Goal: Information Seeking & Learning: Compare options

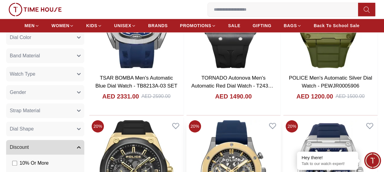
scroll to position [397, 0]
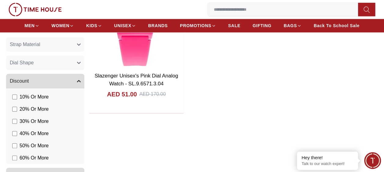
scroll to position [367, 0]
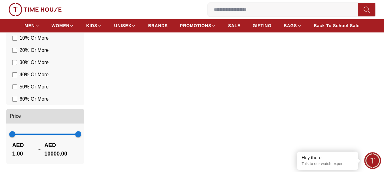
scroll to position [431, 0]
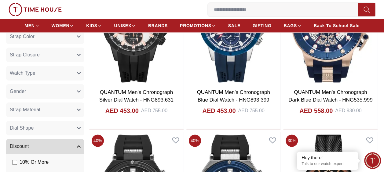
scroll to position [397, 0]
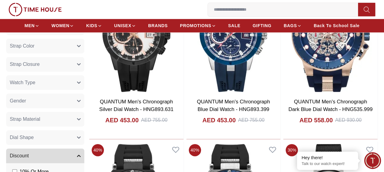
click at [60, 117] on button "Strap Material" at bounding box center [45, 119] width 78 height 15
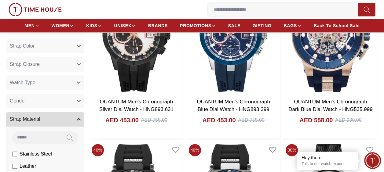
click at [65, 104] on button "Gender" at bounding box center [45, 101] width 78 height 15
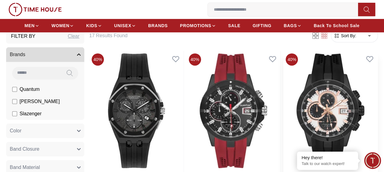
scroll to position [92, 0]
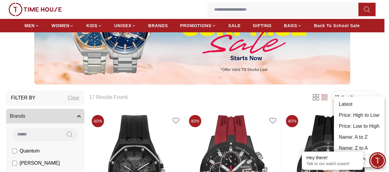
click at [360, 126] on li "Price: Low to High" at bounding box center [359, 126] width 50 height 11
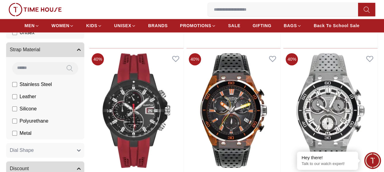
scroll to position [489, 0]
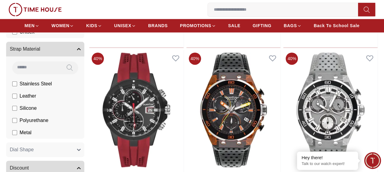
click at [76, 49] on button "Strap Material" at bounding box center [45, 49] width 78 height 15
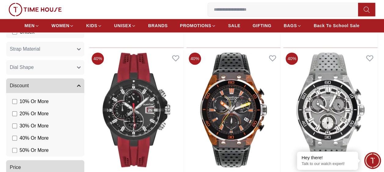
scroll to position [458, 0]
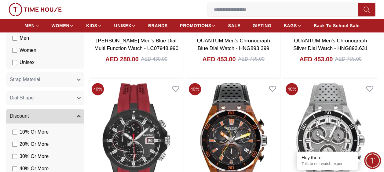
click at [79, 78] on icon "button" at bounding box center [79, 80] width 4 height 4
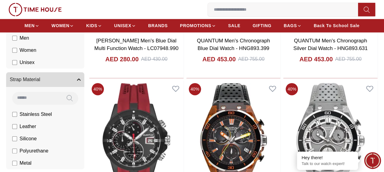
scroll to position [519, 0]
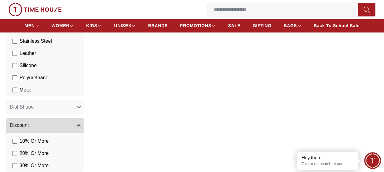
scroll to position [507, 0]
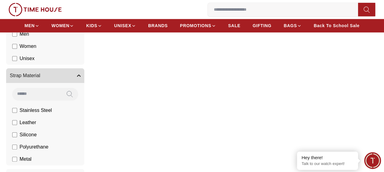
scroll to position [446, 0]
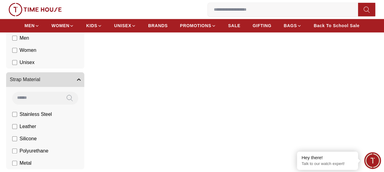
click at [79, 80] on icon "button" at bounding box center [79, 80] width 4 height 4
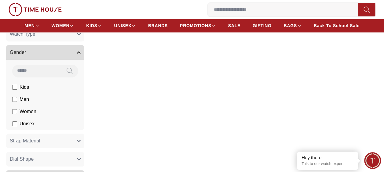
scroll to position [354, 0]
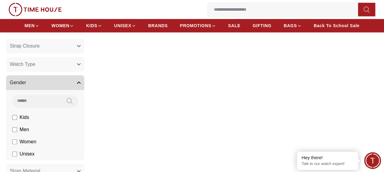
click at [77, 85] on button "Gender" at bounding box center [45, 82] width 78 height 15
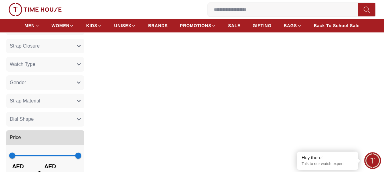
click at [80, 67] on button "Watch Type" at bounding box center [45, 64] width 78 height 15
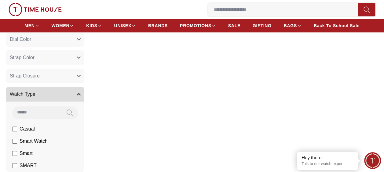
scroll to position [324, 0]
click at [77, 94] on icon "button" at bounding box center [79, 95] width 4 height 4
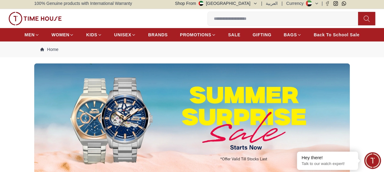
scroll to position [0, 0]
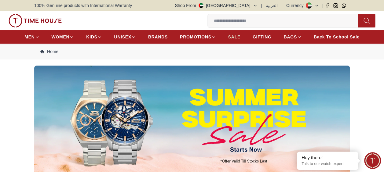
click at [237, 37] on span "SALE" at bounding box center [234, 37] width 12 height 6
type input "******"
click at [334, 37] on span "Back To School Sale" at bounding box center [337, 37] width 46 height 6
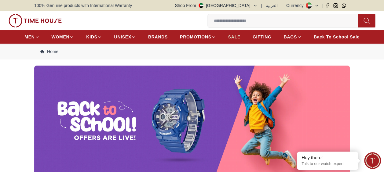
click at [235, 38] on span "SALE" at bounding box center [234, 37] width 12 height 6
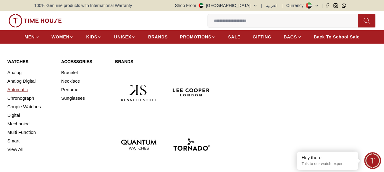
click at [23, 87] on link "Automatic" at bounding box center [30, 90] width 46 height 9
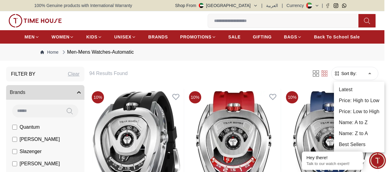
click at [351, 110] on li "Price: Low to High" at bounding box center [359, 111] width 50 height 11
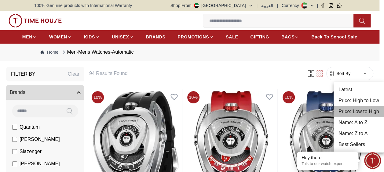
type input "*"
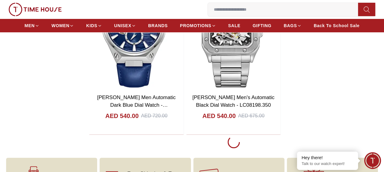
scroll to position [1131, 0]
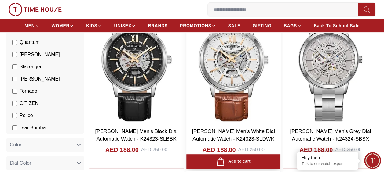
scroll to position [244, 0]
